Goal: Information Seeking & Learning: Learn about a topic

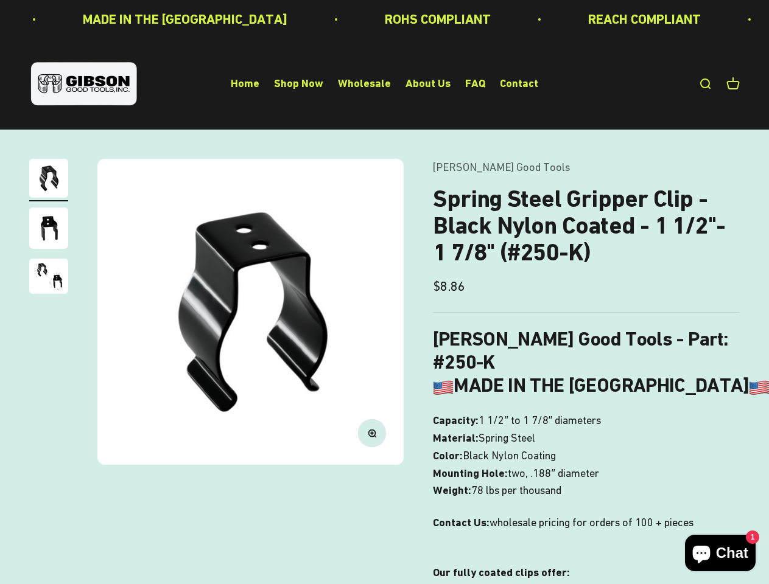
click at [384, 292] on img at bounding box center [250, 312] width 306 height 306
click at [250, 312] on img at bounding box center [250, 312] width 306 height 306
click at [372, 433] on icon "button" at bounding box center [371, 433] width 3 height 3
click at [49, 180] on img "Go to item 1" at bounding box center [48, 178] width 39 height 39
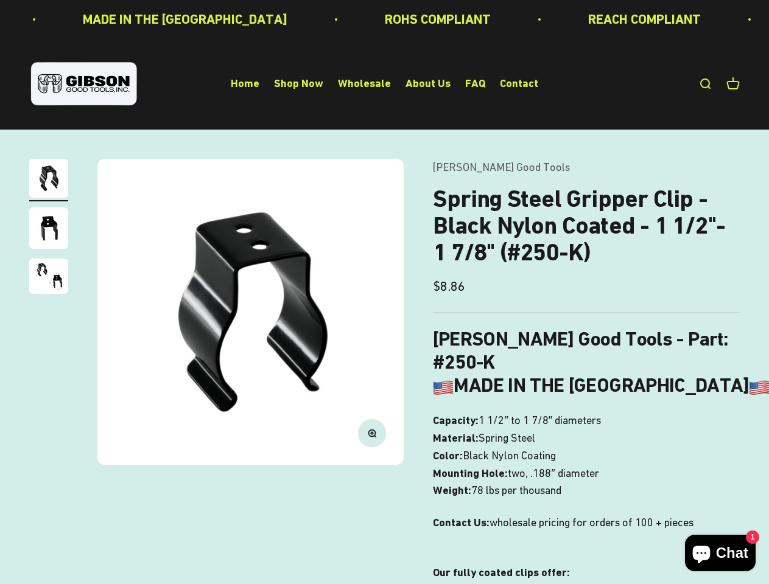
click at [49, 230] on img "Go to item 2" at bounding box center [48, 228] width 39 height 41
click at [49, 278] on img "Go to item 3" at bounding box center [48, 276] width 39 height 35
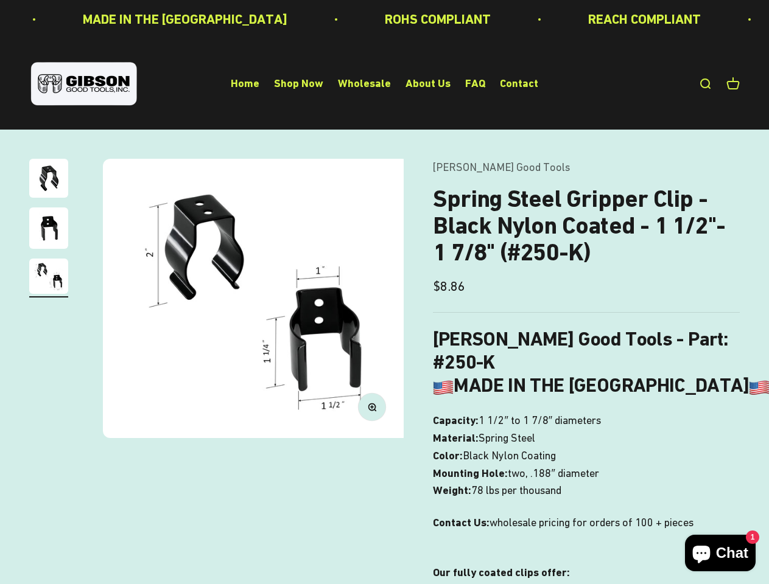
scroll to position [0, 627]
